Goal: Check status: Check status

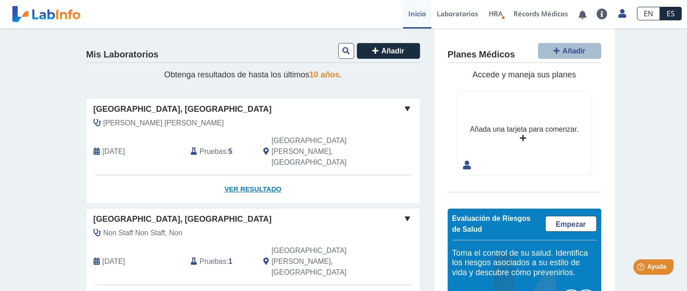
click at [229, 175] on link "Ver Resultado" at bounding box center [253, 189] width 333 height 28
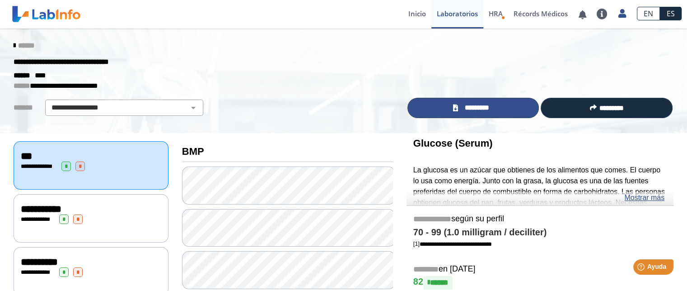
click at [464, 108] on span "*********" at bounding box center [477, 108] width 33 height 10
click at [465, 113] on link "*********" at bounding box center [474, 108] width 132 height 20
